Goal: Find specific page/section: Find specific page/section

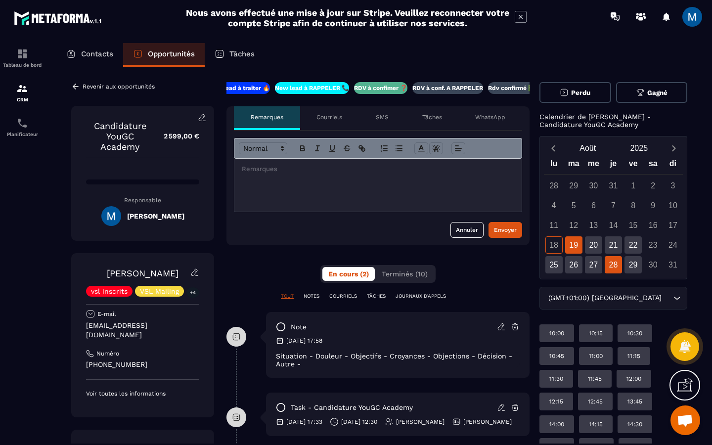
click at [611, 262] on div "28" at bounding box center [613, 264] width 17 height 17
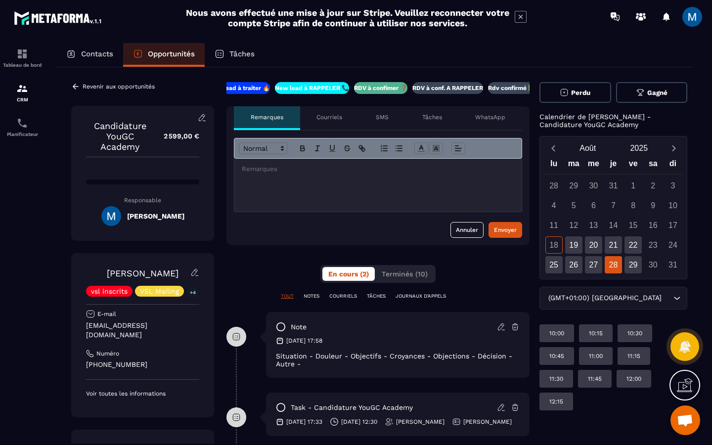
scroll to position [28, 0]
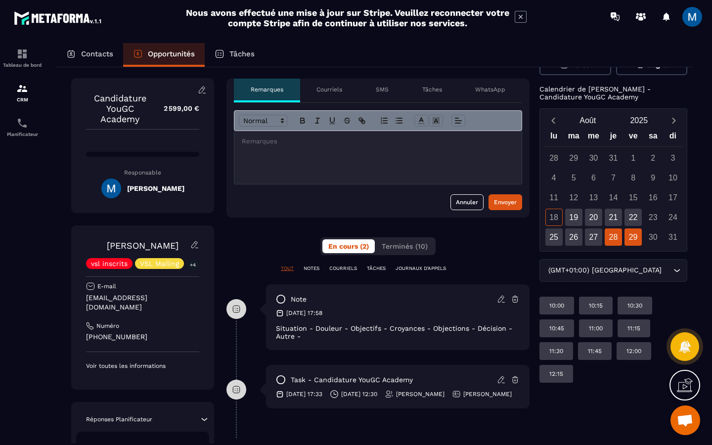
click at [626, 235] on div "29" at bounding box center [632, 236] width 17 height 17
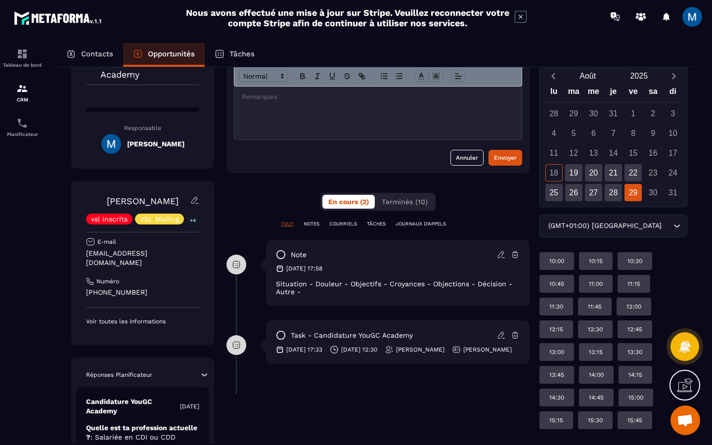
scroll to position [48, 0]
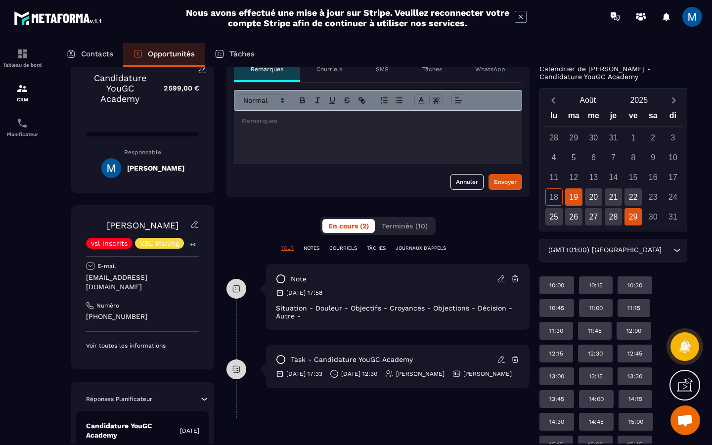
click at [570, 195] on div "19" at bounding box center [573, 196] width 17 height 17
click at [590, 195] on div "20" at bounding box center [593, 196] width 17 height 17
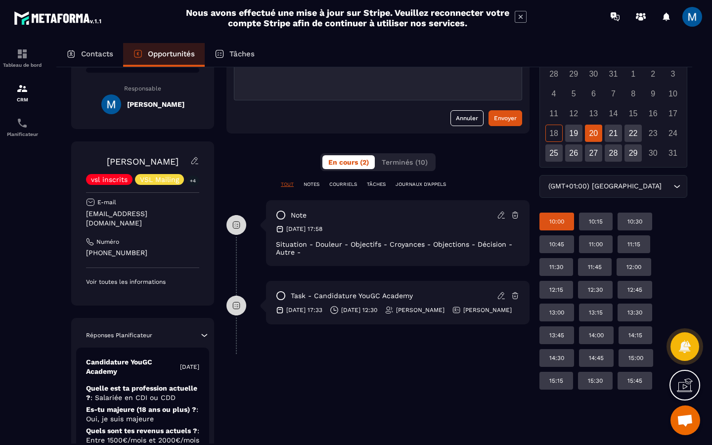
scroll to position [113, 0]
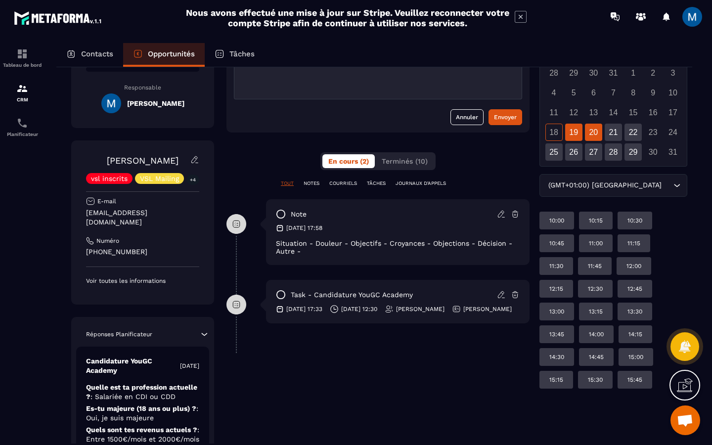
click at [575, 131] on div "19" at bounding box center [573, 132] width 17 height 17
click at [585, 131] on div "20" at bounding box center [593, 132] width 17 height 17
click at [574, 131] on div "19" at bounding box center [573, 132] width 17 height 17
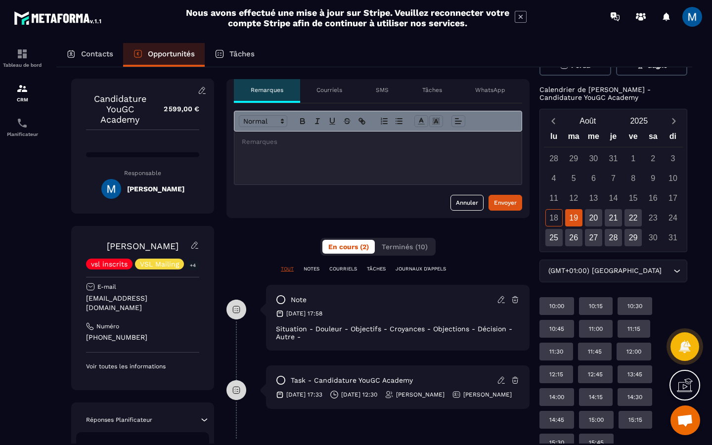
scroll to position [0, 0]
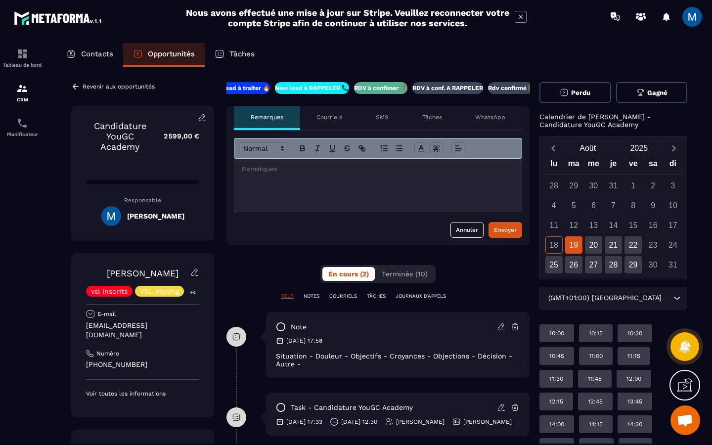
click at [78, 83] on icon at bounding box center [75, 86] width 9 height 9
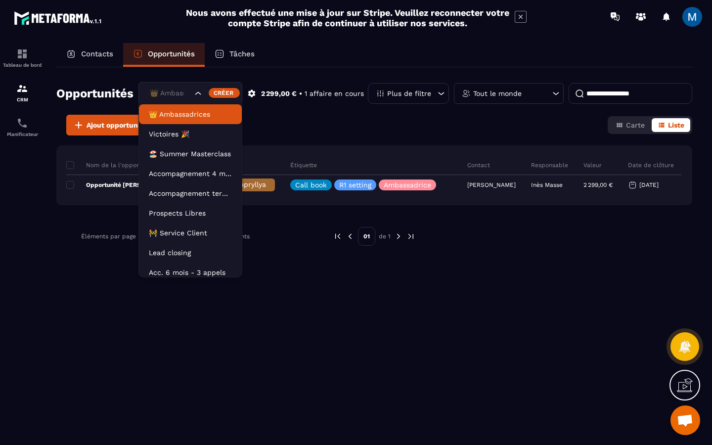
click at [189, 89] on input "Search for option" at bounding box center [169, 93] width 45 height 11
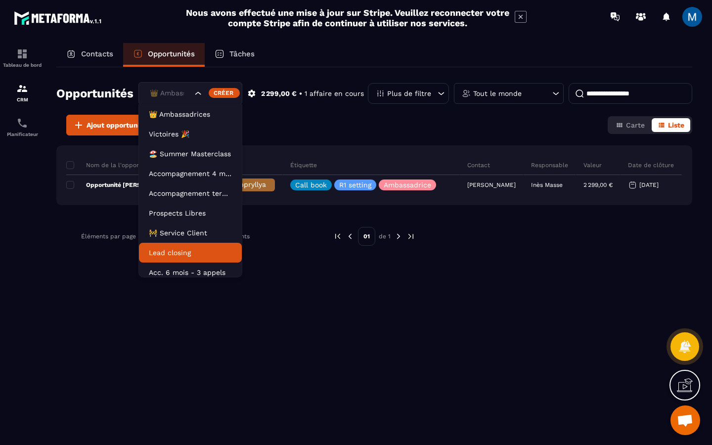
click at [203, 246] on li "Lead closing" at bounding box center [190, 253] width 103 height 20
